Goal: Task Accomplishment & Management: Use online tool/utility

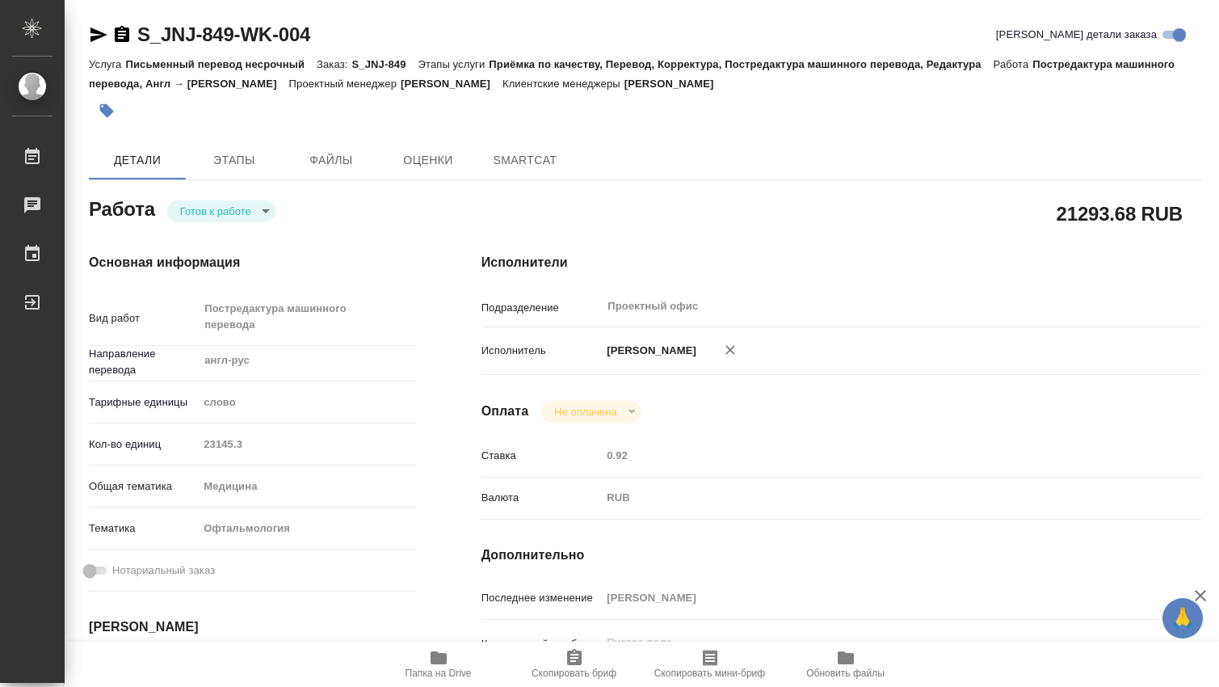
type textarea "x"
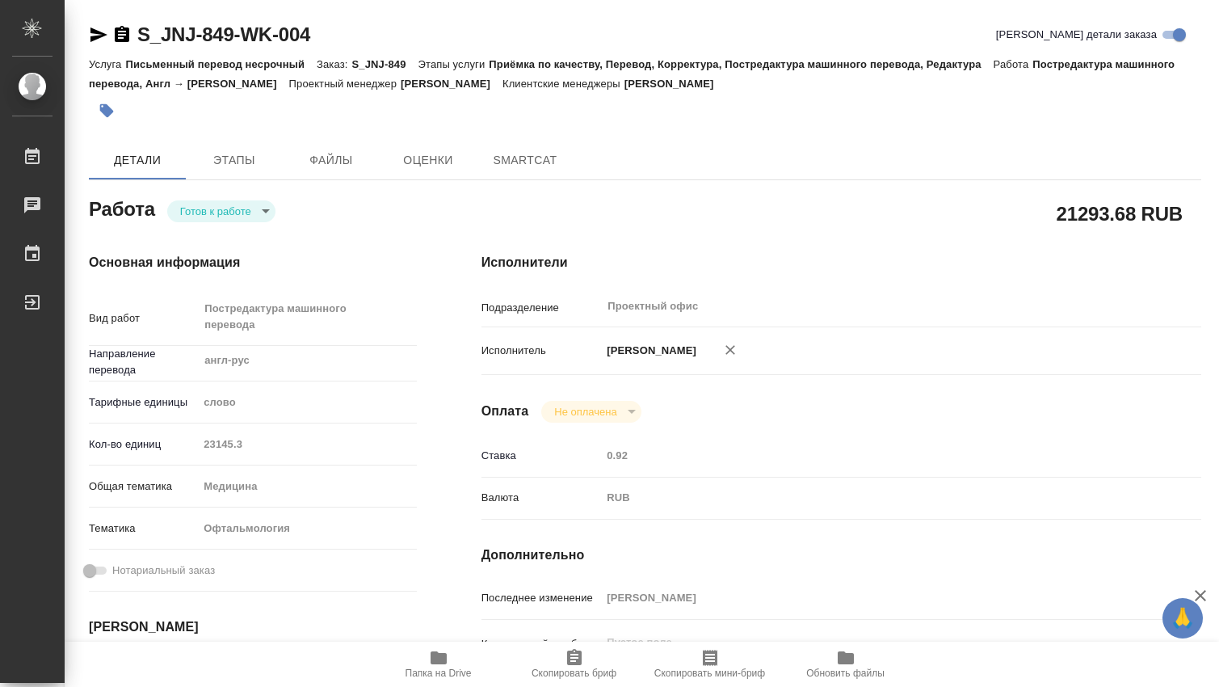
type textarea "x"
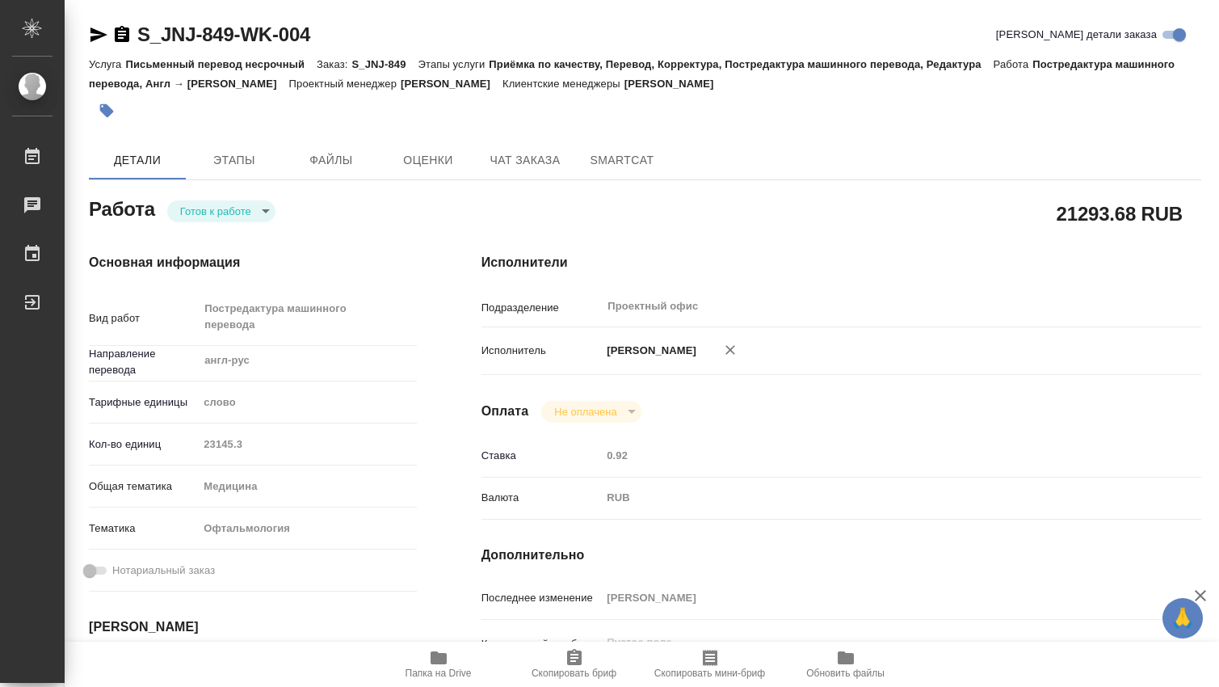
type textarea "x"
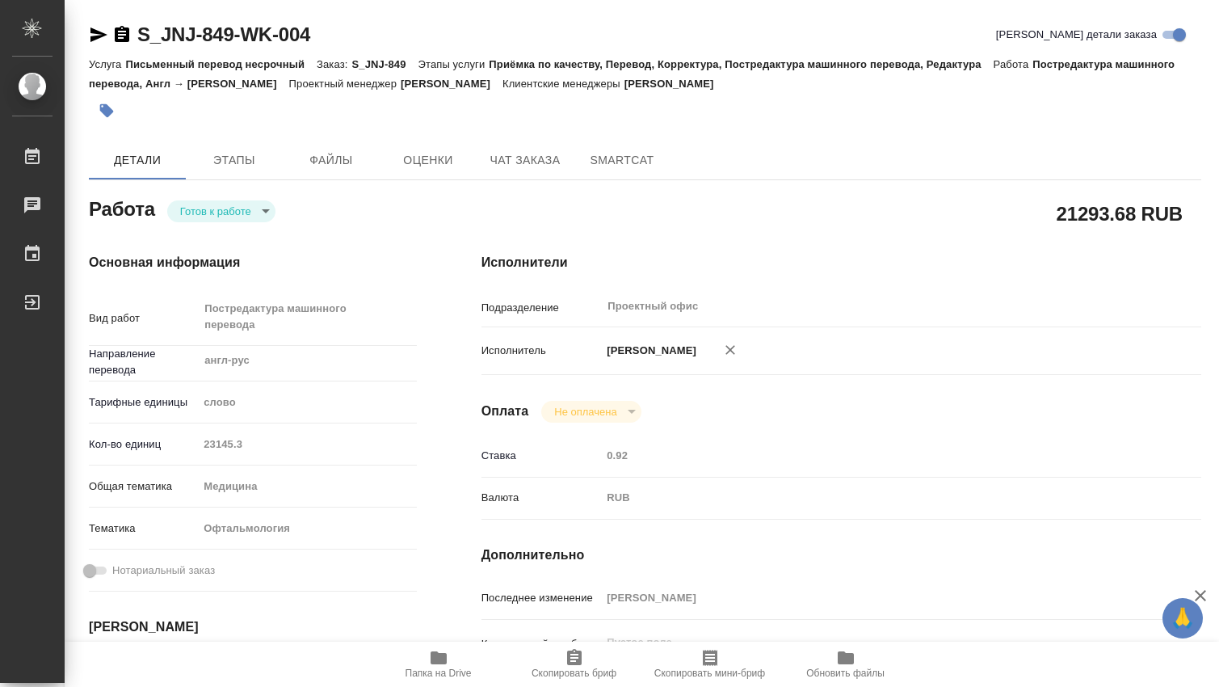
type textarea "x"
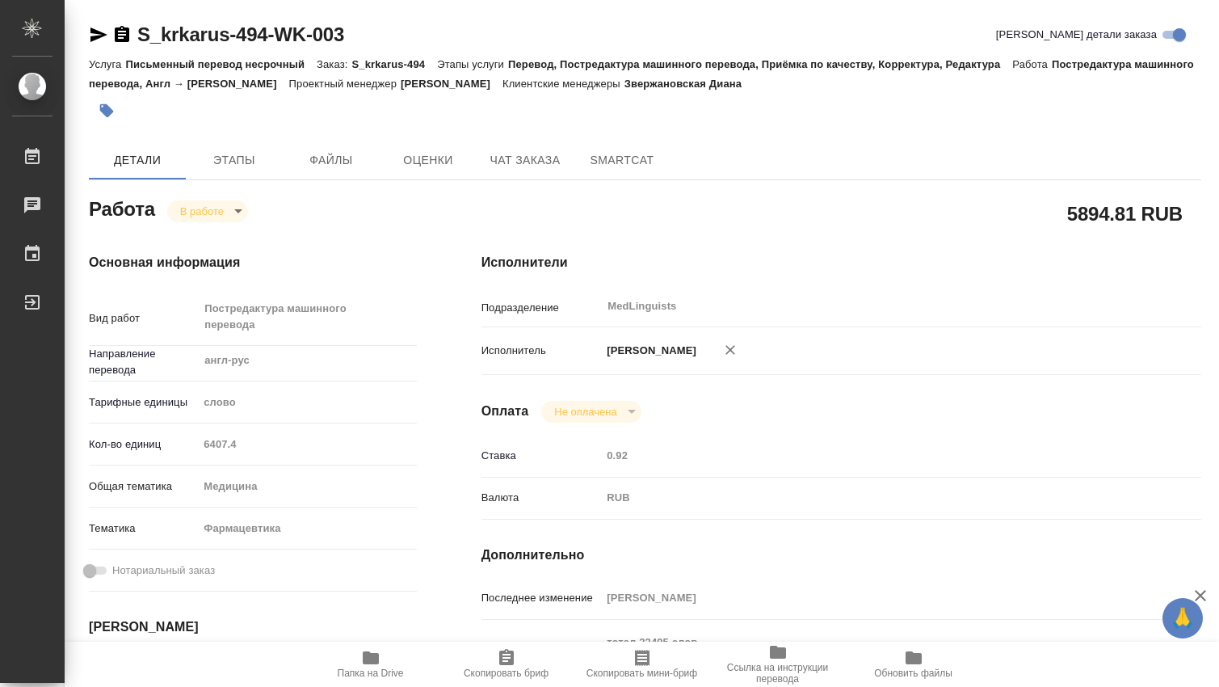
scroll to position [269, 0]
